Goal: Entertainment & Leisure: Consume media (video, audio)

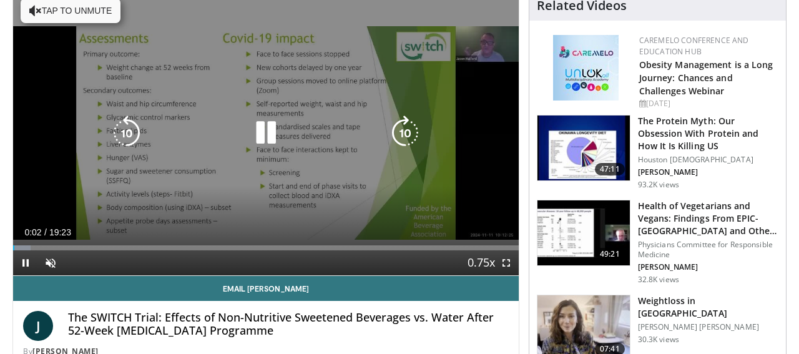
scroll to position [147, 0]
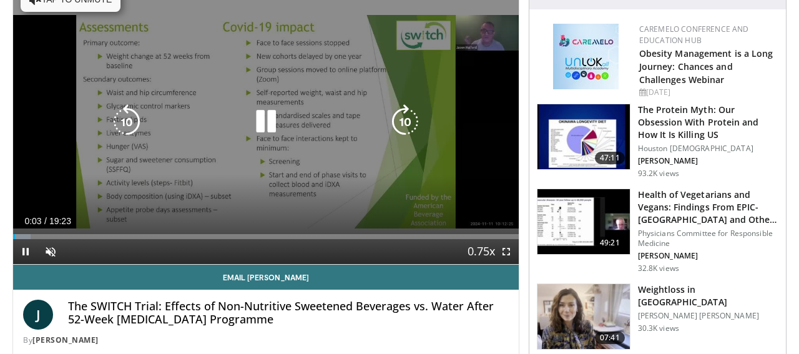
click at [276, 125] on icon "Video Player" at bounding box center [265, 121] width 35 height 35
click at [260, 124] on icon "Video Player" at bounding box center [265, 121] width 35 height 35
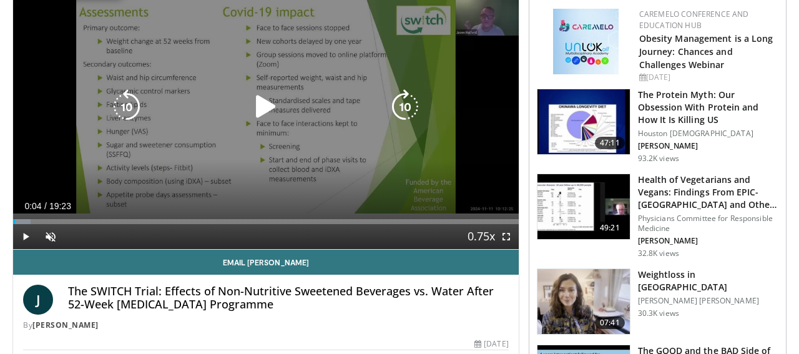
scroll to position [181, 0]
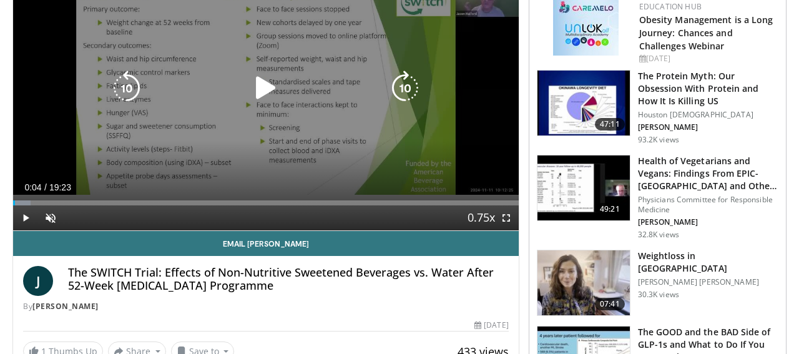
click at [370, 166] on div "10 seconds Tap to unmute" at bounding box center [265, 88] width 505 height 285
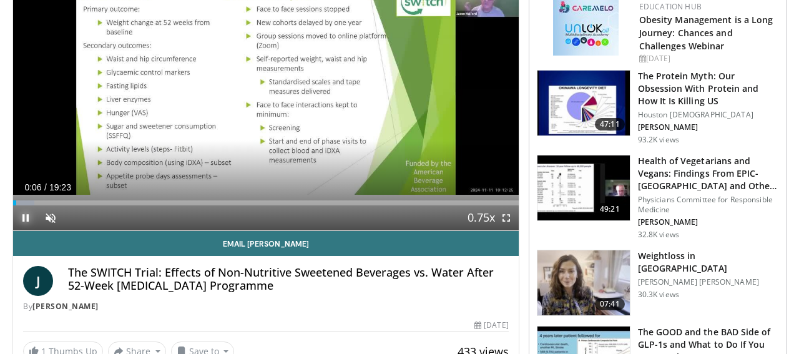
click at [27, 215] on span "Video Player" at bounding box center [25, 217] width 25 height 25
click at [52, 215] on span "Video Player" at bounding box center [50, 217] width 25 height 25
click at [22, 214] on span "Video Player" at bounding box center [25, 217] width 25 height 25
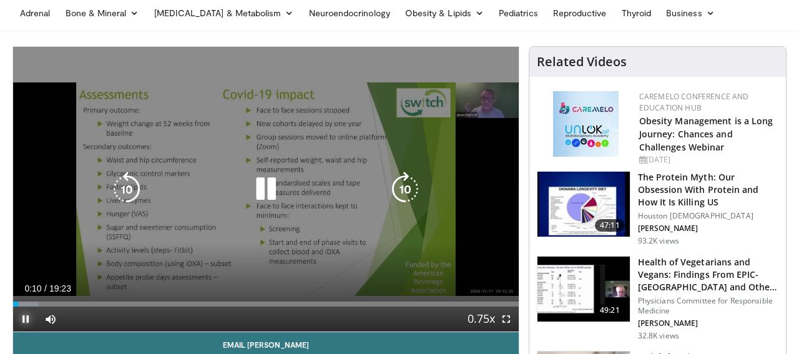
scroll to position [80, 0]
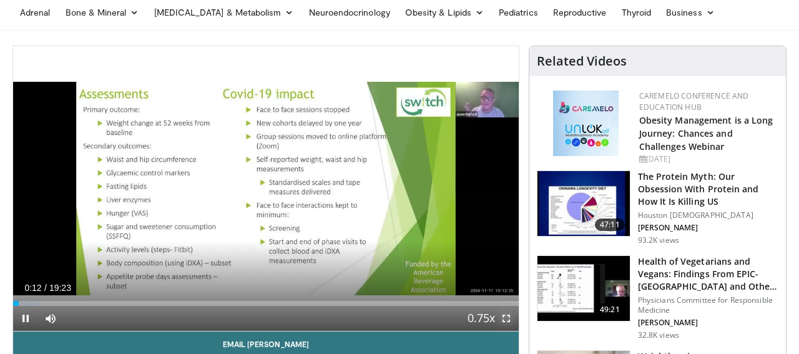
click at [507, 318] on span "Video Player" at bounding box center [506, 318] width 25 height 25
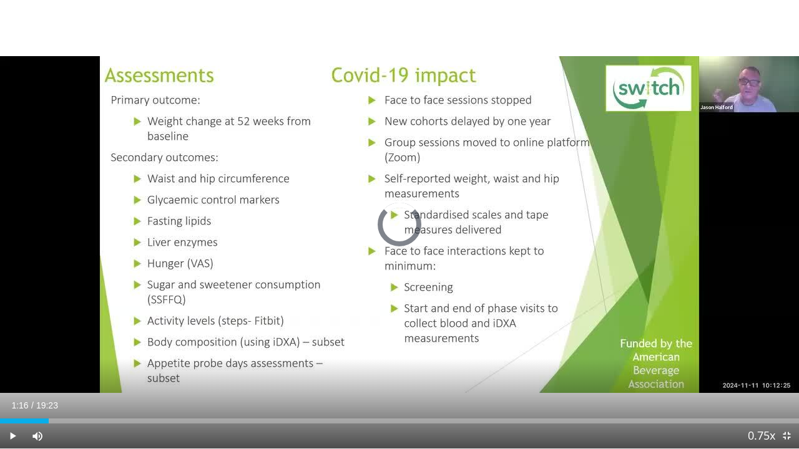
drag, startPoint x: 15, startPoint y: 417, endPoint x: 427, endPoint y: 428, distance: 411.9
click at [593, 353] on div "Loaded : 0.00% 15:14 15:09" at bounding box center [399, 418] width 799 height 12
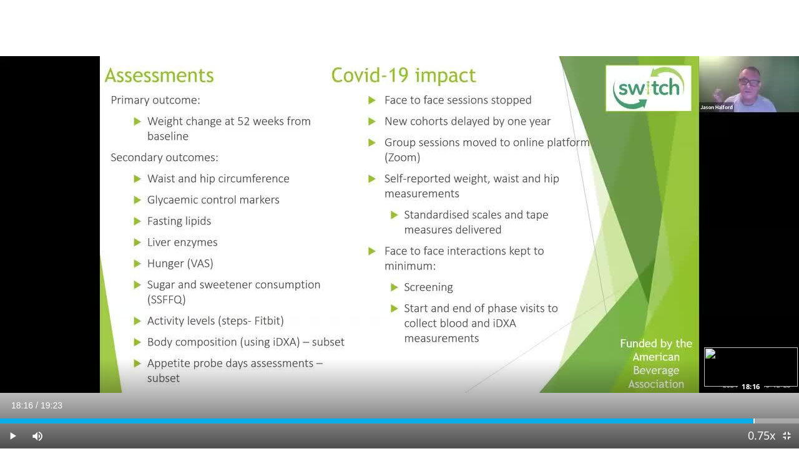
drag, startPoint x: 611, startPoint y: 417, endPoint x: 752, endPoint y: 412, distance: 141.1
click at [752, 353] on div "Loaded : 94.58% 18:16 18:16" at bounding box center [399, 418] width 799 height 12
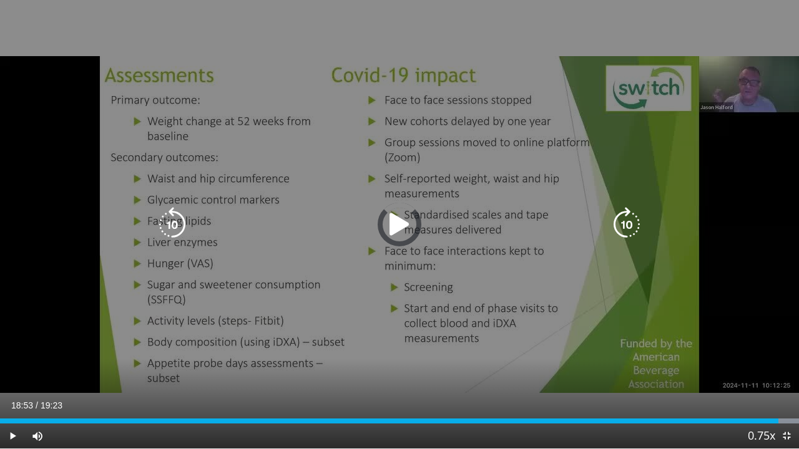
drag, startPoint x: 756, startPoint y: 418, endPoint x: 779, endPoint y: 416, distance: 23.2
click at [779, 353] on div "Loaded : 100.00% 18:53 18:53" at bounding box center [399, 418] width 799 height 12
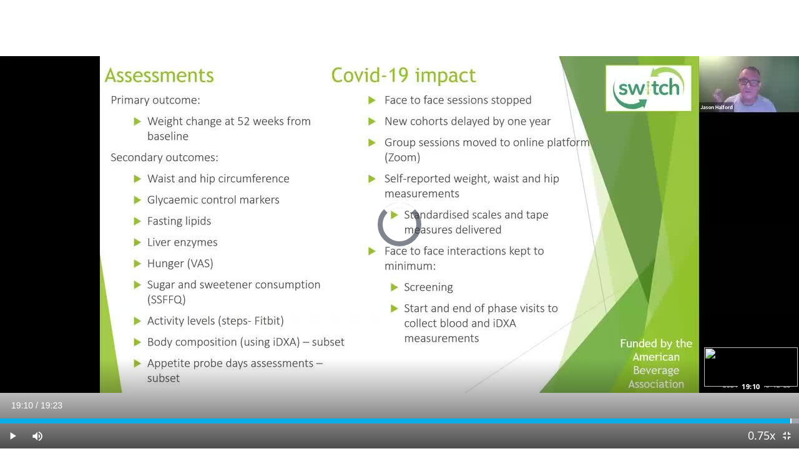
drag, startPoint x: 779, startPoint y: 417, endPoint x: 791, endPoint y: 417, distance: 11.2
click at [791, 353] on div "Loaded : 100.00% 19:09 19:10" at bounding box center [399, 418] width 799 height 12
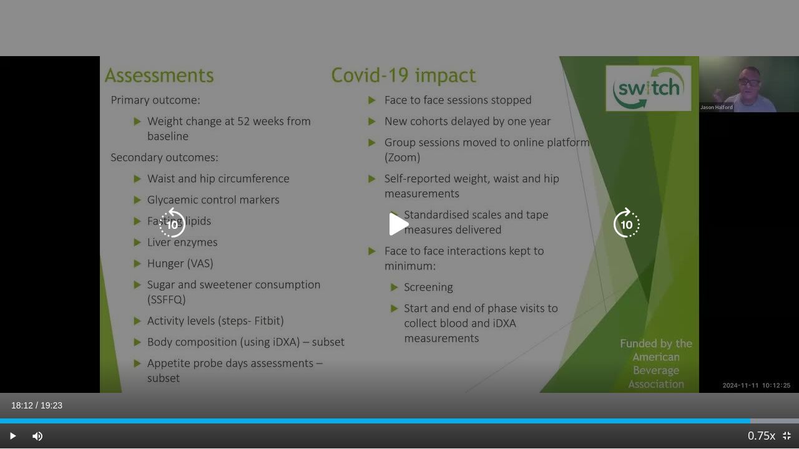
drag, startPoint x: 786, startPoint y: 416, endPoint x: 749, endPoint y: 419, distance: 36.9
click at [749, 353] on div "Loaded : 100.00% 18:12 18:12" at bounding box center [399, 418] width 799 height 12
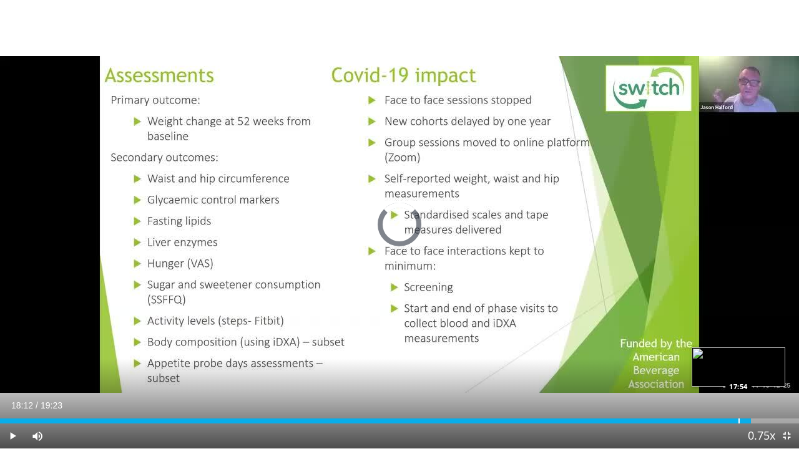
drag, startPoint x: 748, startPoint y: 421, endPoint x: 727, endPoint y: 420, distance: 21.2
click at [727, 353] on div "Loaded : 0.00% 18:00 17:54" at bounding box center [399, 421] width 799 height 5
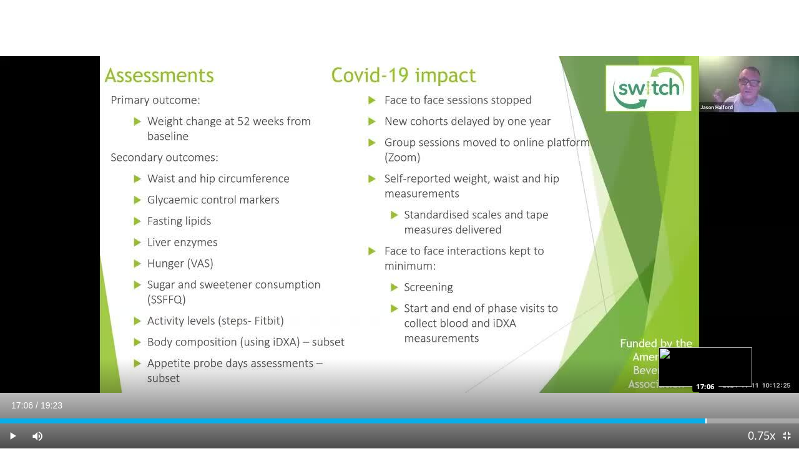
drag, startPoint x: 729, startPoint y: 423, endPoint x: 704, endPoint y: 421, distance: 24.4
click at [705, 353] on div "Progress Bar" at bounding box center [705, 421] width 1 height 5
drag, startPoint x: 704, startPoint y: 421, endPoint x: 693, endPoint y: 422, distance: 11.9
click at [694, 353] on div "Progress Bar" at bounding box center [694, 421] width 1 height 5
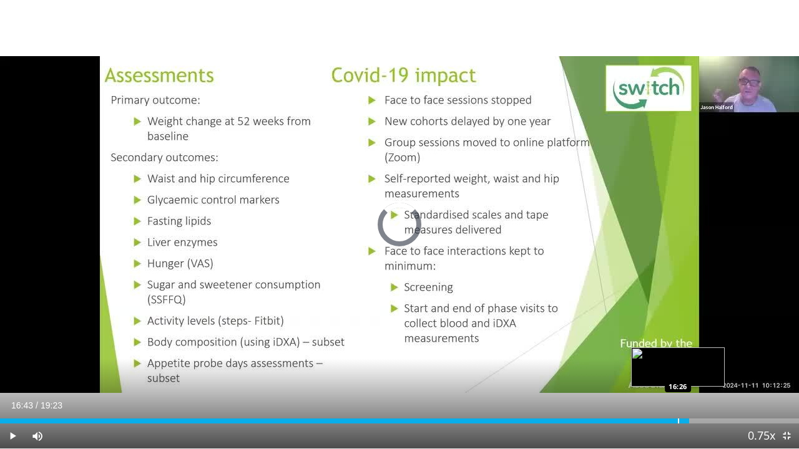
drag, startPoint x: 693, startPoint y: 422, endPoint x: 673, endPoint y: 422, distance: 19.3
click at [673, 353] on div "Loaded : 0.00% 16:28 16:26" at bounding box center [399, 421] width 799 height 5
drag, startPoint x: 673, startPoint y: 422, endPoint x: 660, endPoint y: 421, distance: 13.1
click at [662, 353] on div "Loaded : 90.28% 16:08 16:07" at bounding box center [399, 421] width 799 height 5
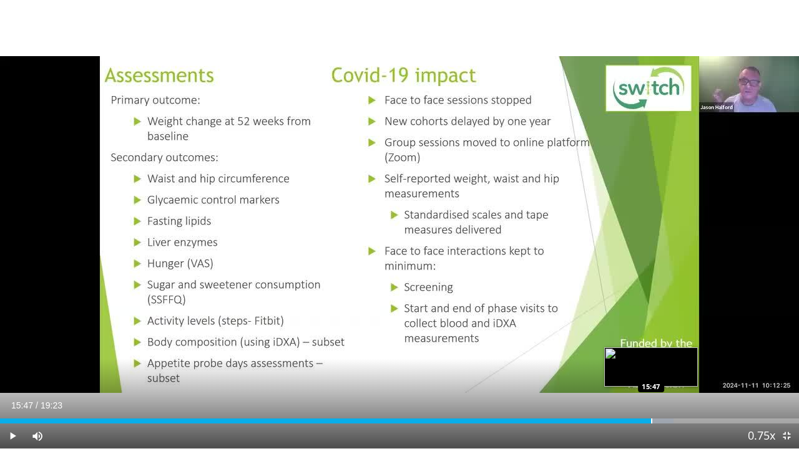
drag, startPoint x: 660, startPoint y: 421, endPoint x: 650, endPoint y: 421, distance: 10.0
click at [650, 353] on div "Loaded : 84.26% 15:48 15:47" at bounding box center [399, 421] width 799 height 5
click at [644, 353] on div "Loaded : 82.73% 15:38 15:38" at bounding box center [399, 421] width 799 height 5
drag, startPoint x: 644, startPoint y: 421, endPoint x: 636, endPoint y: 420, distance: 8.2
click at [636, 353] on div "Loaded : 82.73% 15:28 15:28" at bounding box center [399, 421] width 799 height 5
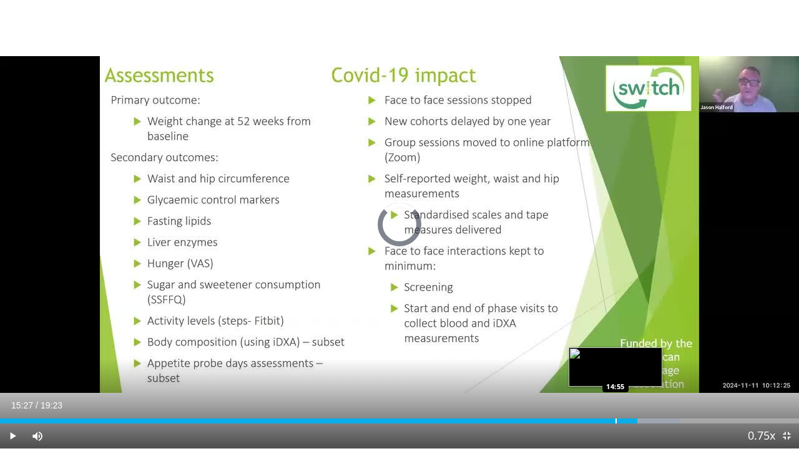
click at [614, 353] on div "Loaded : 85.12% 14:59 14:55" at bounding box center [399, 421] width 799 height 5
